Goal: Use online tool/utility

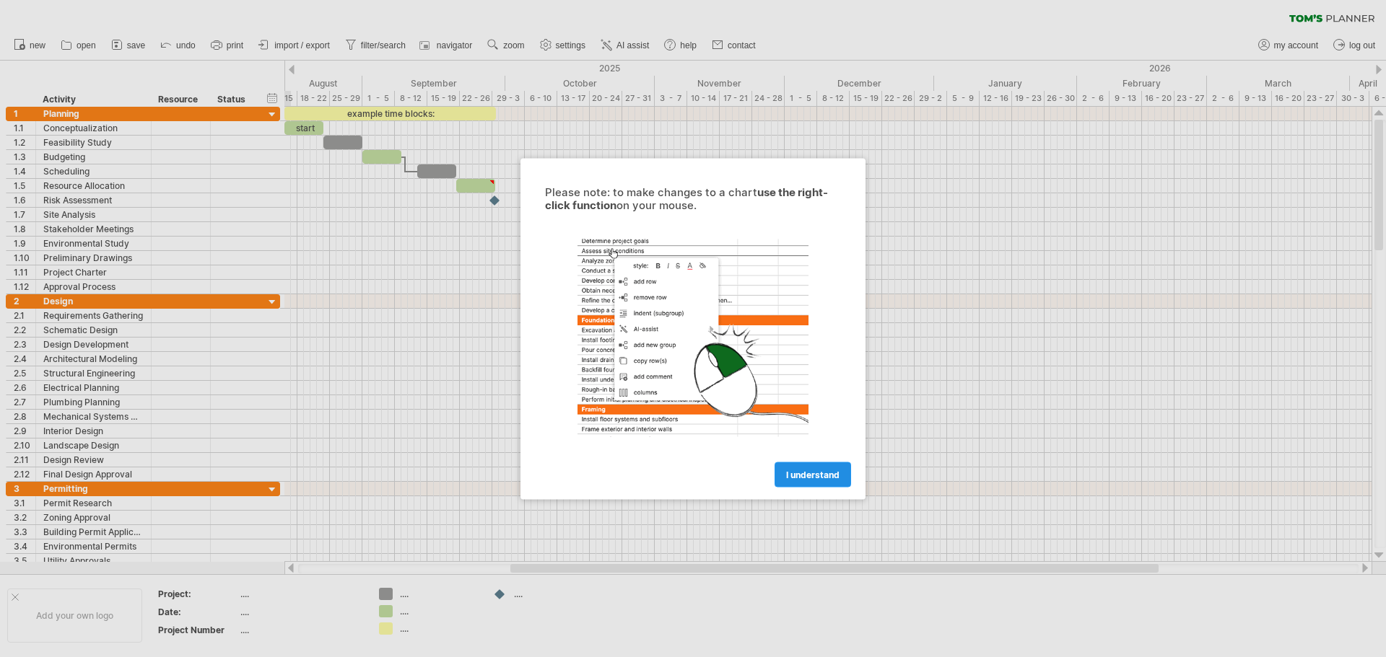
click at [822, 482] on link "I understand" at bounding box center [812, 474] width 76 height 25
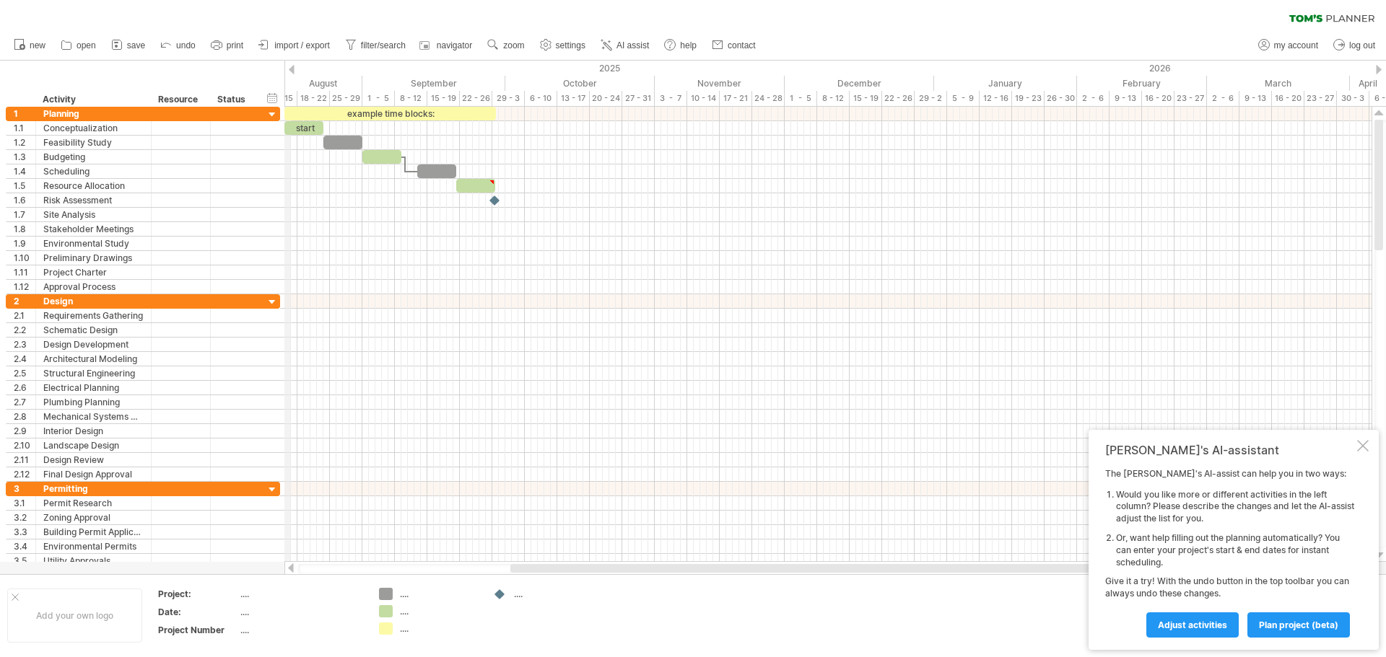
click at [287, 69] on div "2025" at bounding box center [86, 68] width 1695 height 15
click at [291, 69] on div at bounding box center [292, 69] width 6 height 9
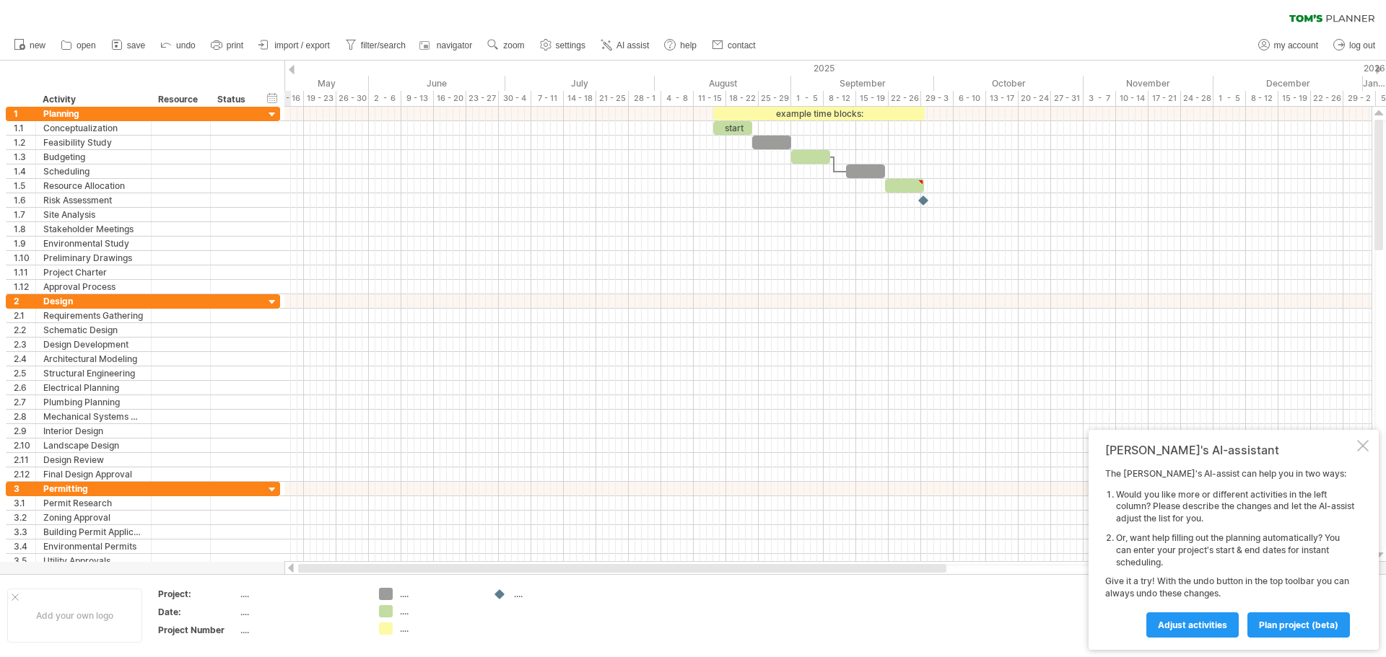
drag, startPoint x: 528, startPoint y: 568, endPoint x: 240, endPoint y: 567, distance: 287.2
click at [240, 567] on div "Trying to reach [DOMAIN_NAME] Connected again... 0% clear filter new 1" at bounding box center [693, 328] width 1386 height 657
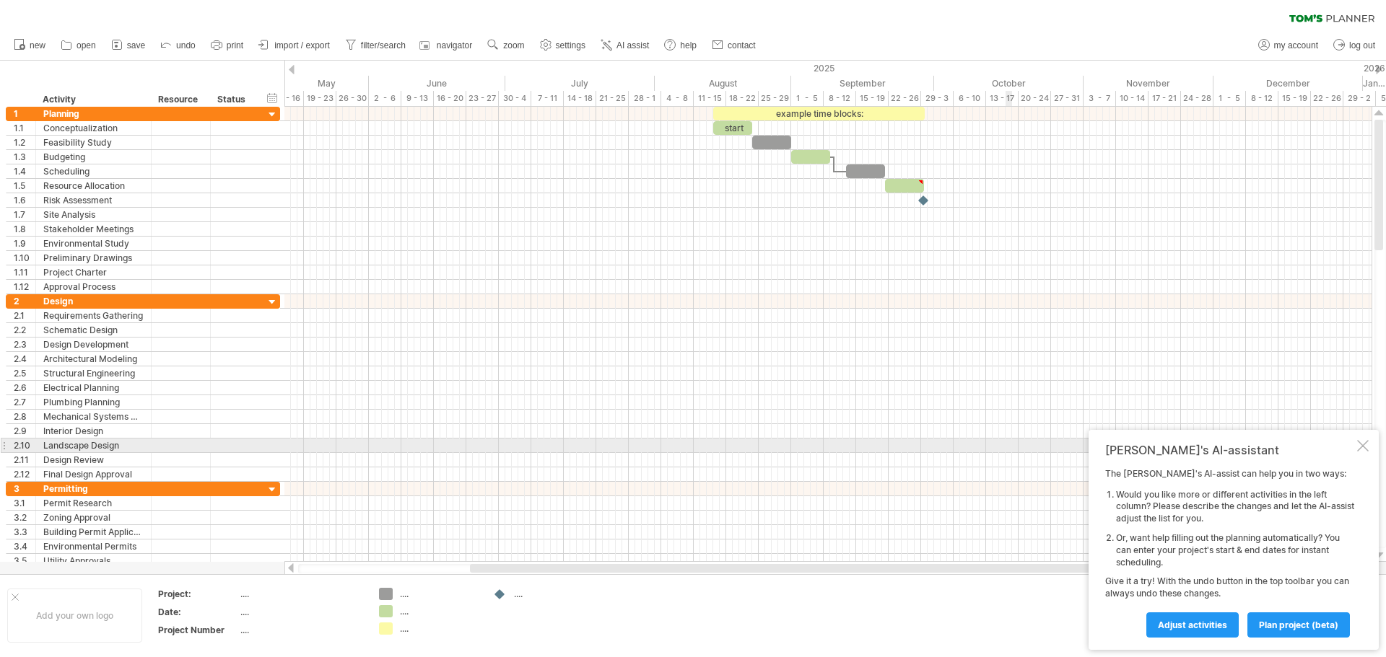
click at [1357, 446] on div at bounding box center [1363, 446] width 12 height 12
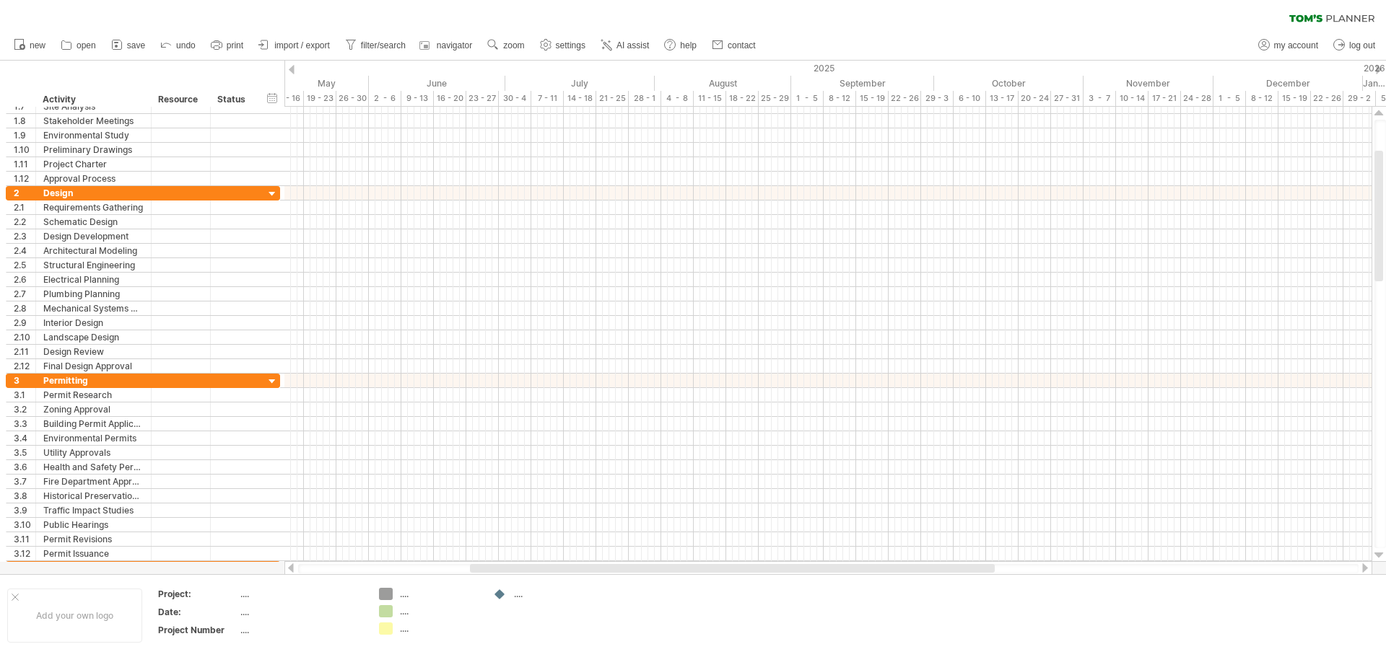
click at [292, 72] on div at bounding box center [292, 69] width 6 height 9
click at [290, 70] on div at bounding box center [292, 69] width 6 height 9
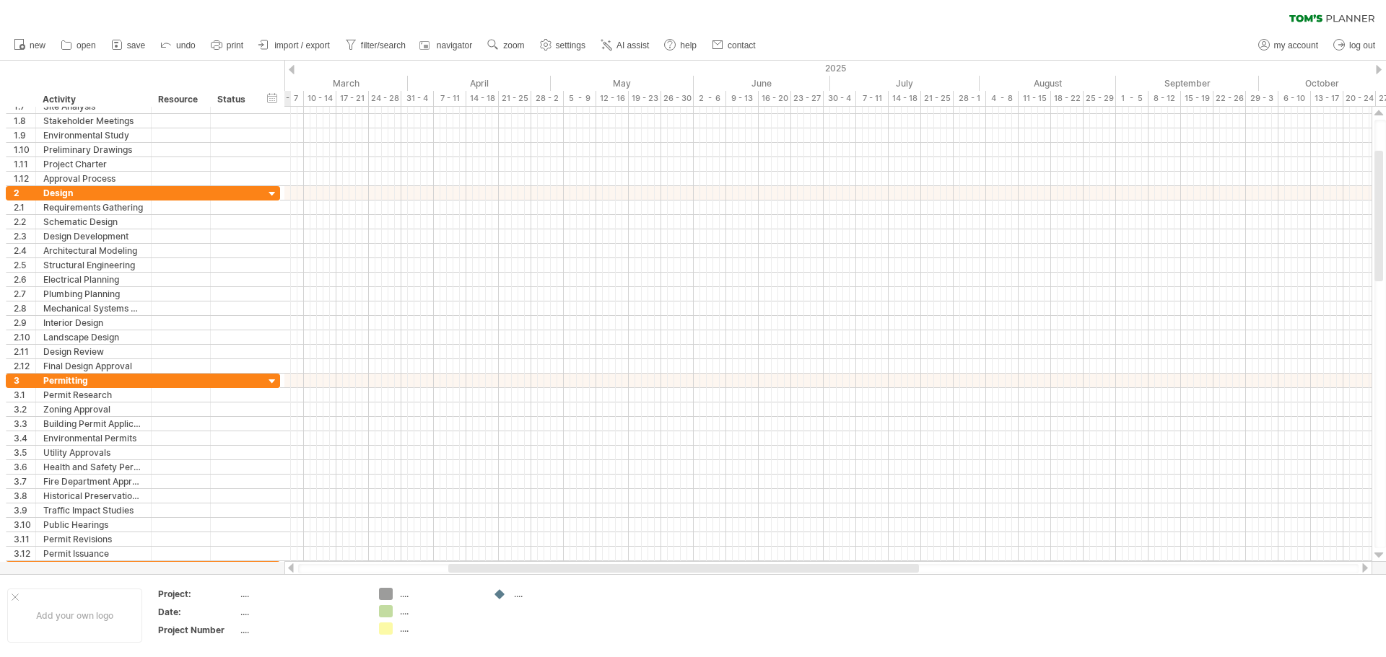
click at [290, 70] on div at bounding box center [292, 69] width 6 height 9
click at [290, 74] on div "2025" at bounding box center [1034, 68] width 1695 height 15
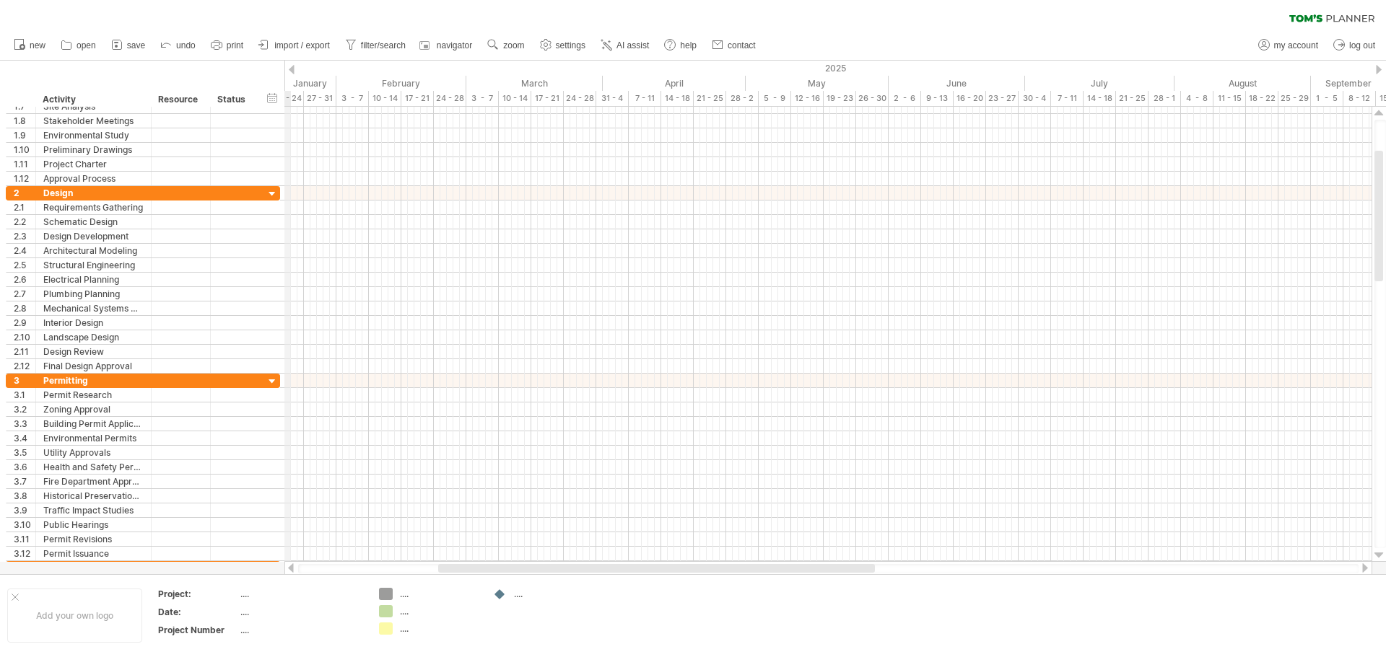
click at [290, 74] on div "2025" at bounding box center [1034, 68] width 1695 height 15
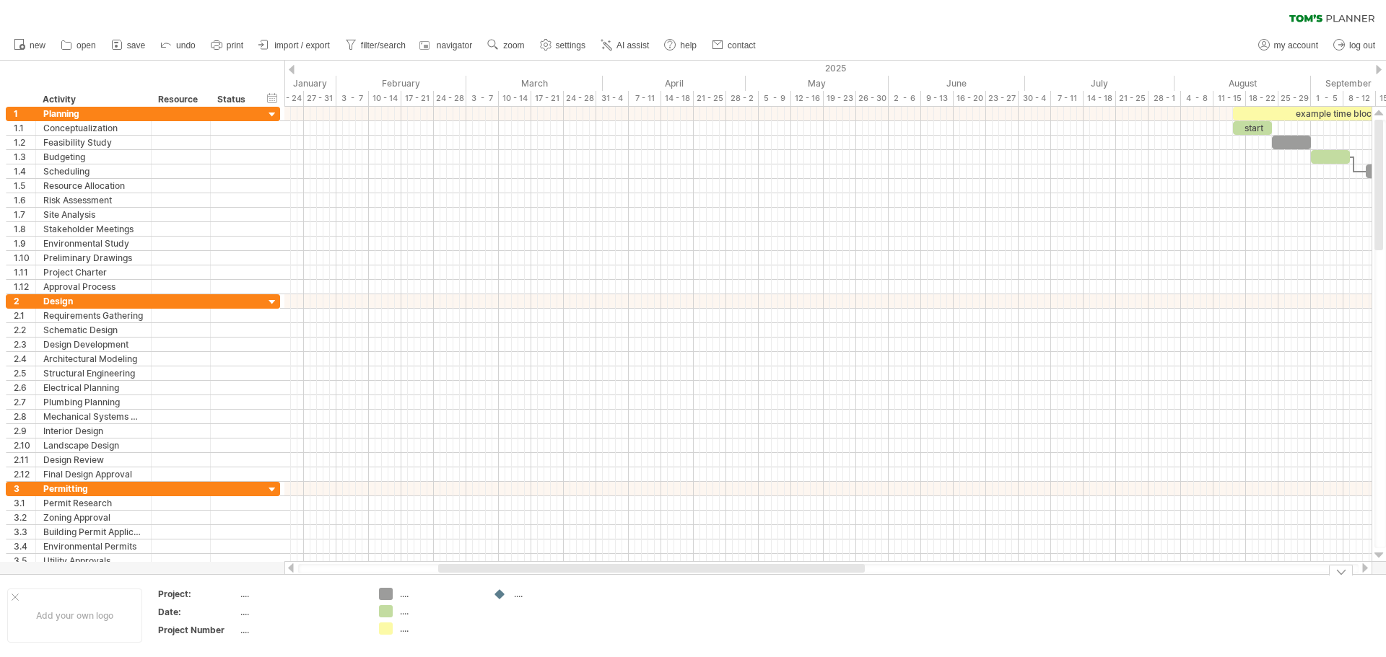
click at [382, 614] on div "Trying to reach [DOMAIN_NAME] Connected again... 0% clear filter new 1" at bounding box center [693, 328] width 1386 height 657
click at [380, 630] on div at bounding box center [386, 629] width 14 height 12
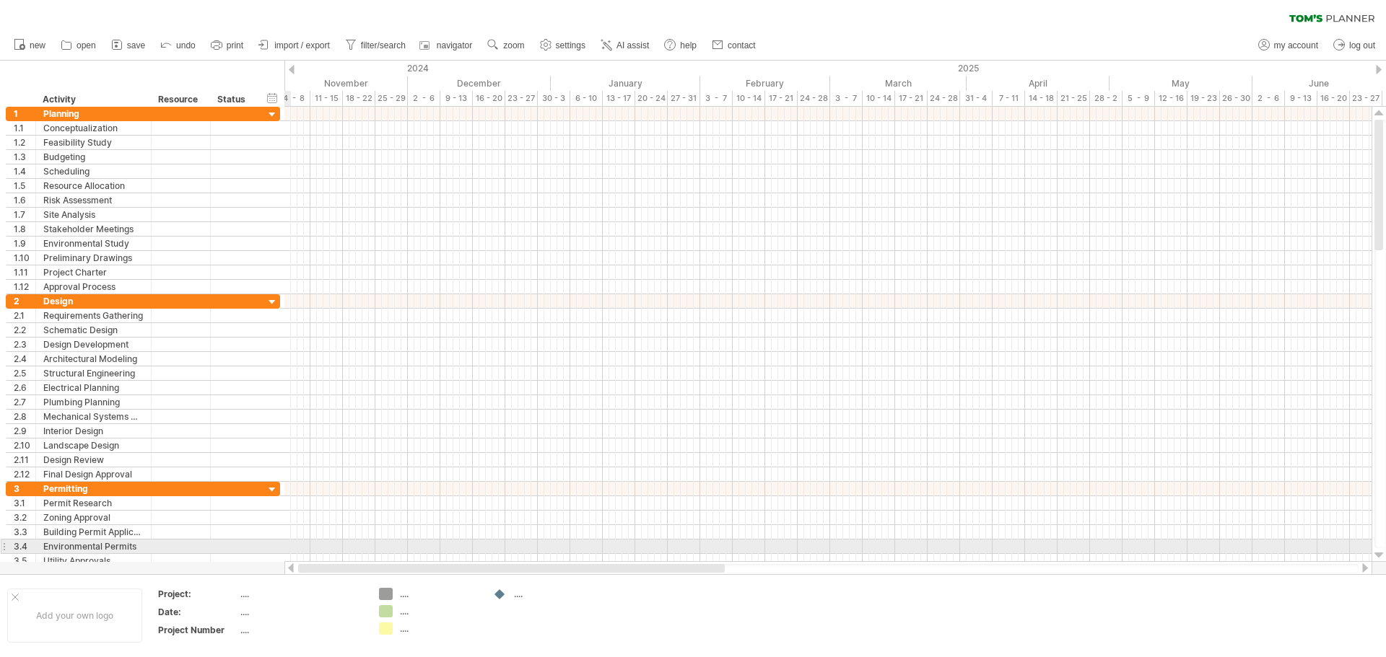
drag, startPoint x: 512, startPoint y: 570, endPoint x: -108, endPoint y: 542, distance: 620.6
click at [0, 542] on html "progress(100%) Trying to reach [DOMAIN_NAME] Connected again... 0% clear filter…" at bounding box center [693, 330] width 1386 height 660
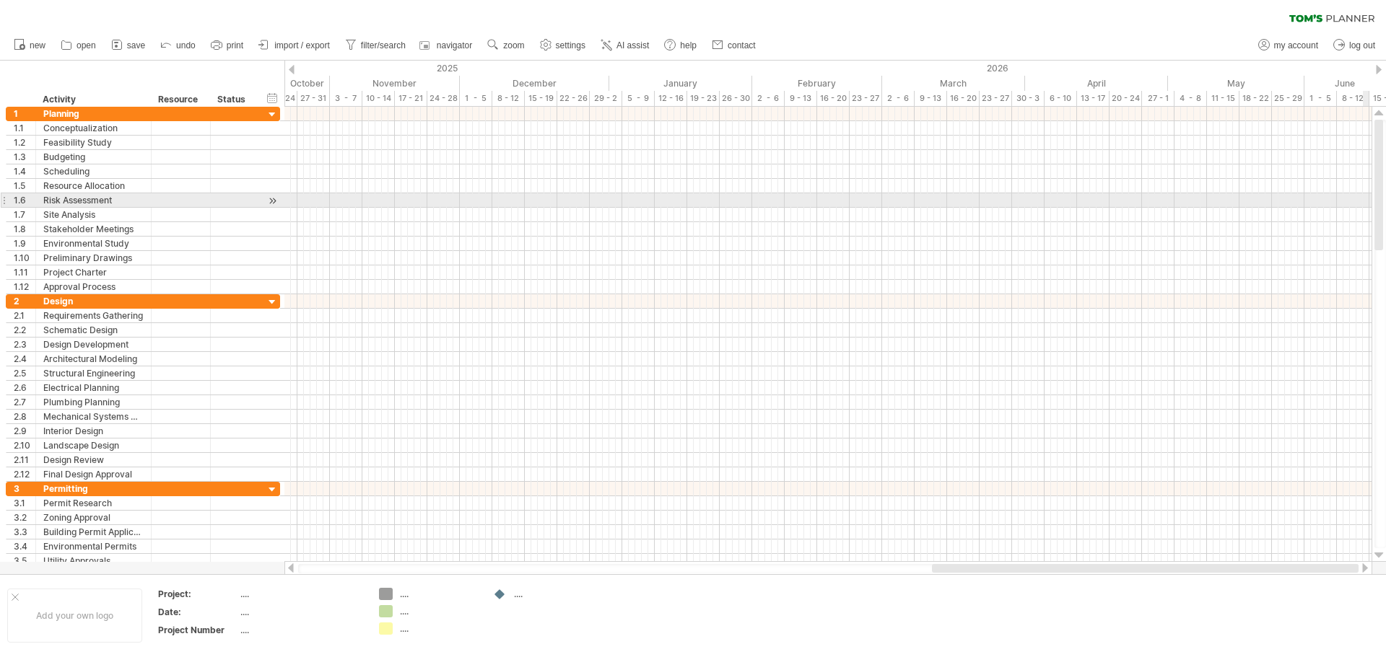
drag, startPoint x: 1383, startPoint y: 159, endPoint x: 1385, endPoint y: 203, distance: 44.1
click at [1385, 203] on div at bounding box center [1380, 334] width 12 height 429
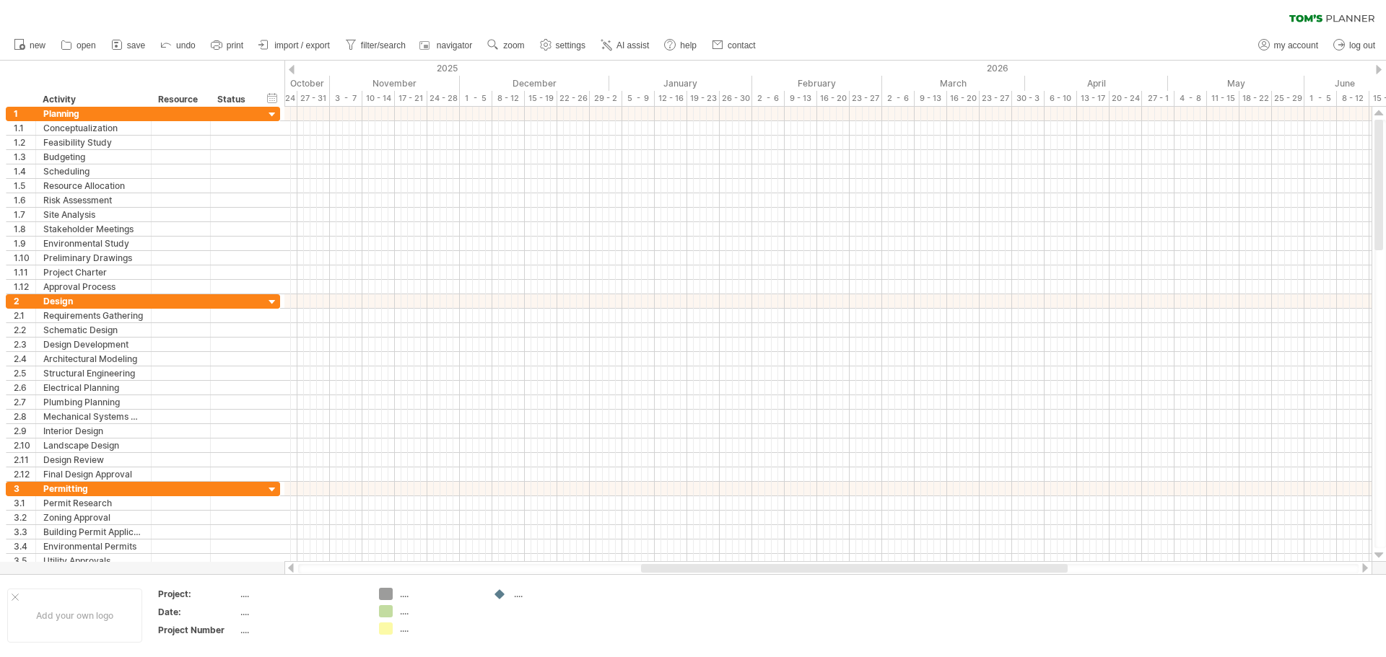
drag, startPoint x: 1381, startPoint y: 172, endPoint x: 1329, endPoint y: -28, distance: 206.4
click at [1329, 0] on html "progress(100%) Trying to reach [DOMAIN_NAME] Connected again... 0% clear filter…" at bounding box center [693, 330] width 1386 height 660
